Goal: Task Accomplishment & Management: Manage account settings

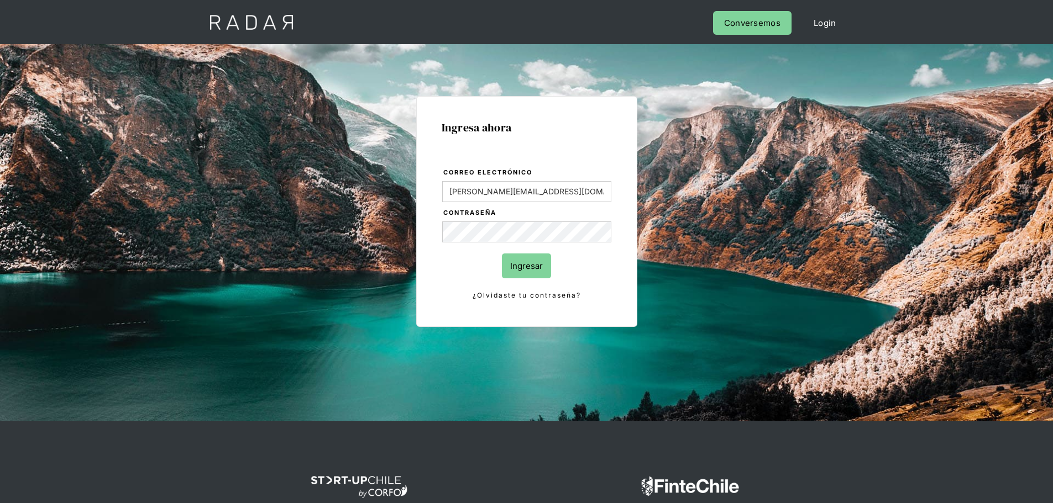
drag, startPoint x: 528, startPoint y: 274, endPoint x: 585, endPoint y: 284, distance: 57.8
click at [529, 274] on input "Ingresar" at bounding box center [526, 266] width 49 height 25
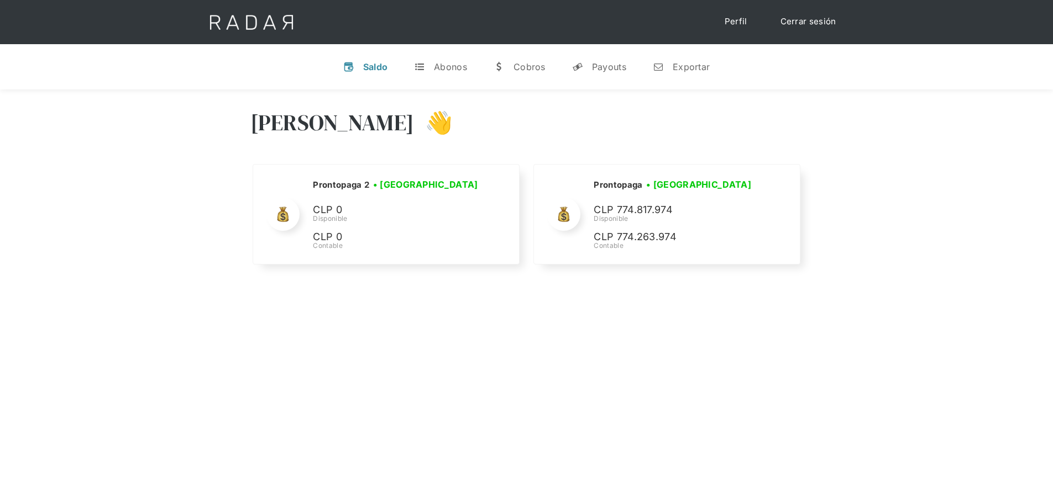
click at [798, 23] on link "Cerrar sesión" at bounding box center [808, 22] width 78 height 22
